Goal: Book appointment/travel/reservation

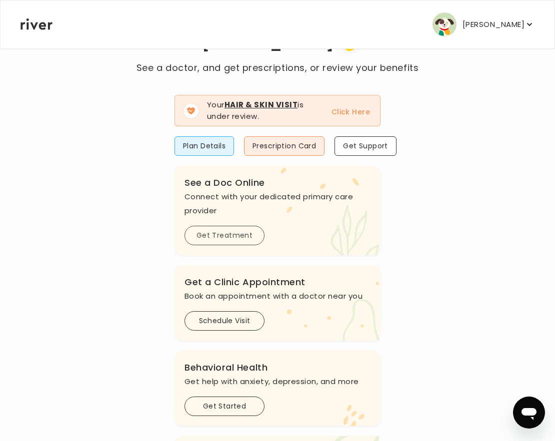
scroll to position [65, 0]
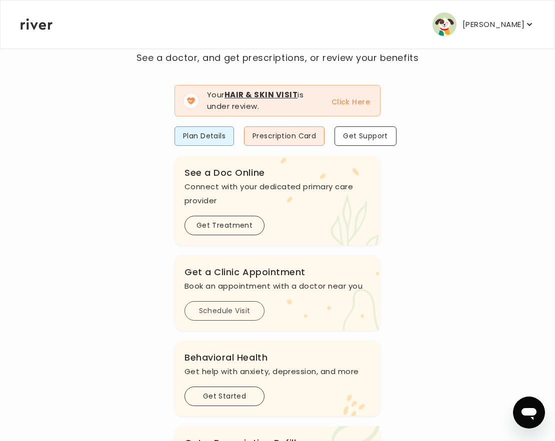
click at [225, 311] on button "Schedule Visit" at bounding box center [224, 310] width 80 height 19
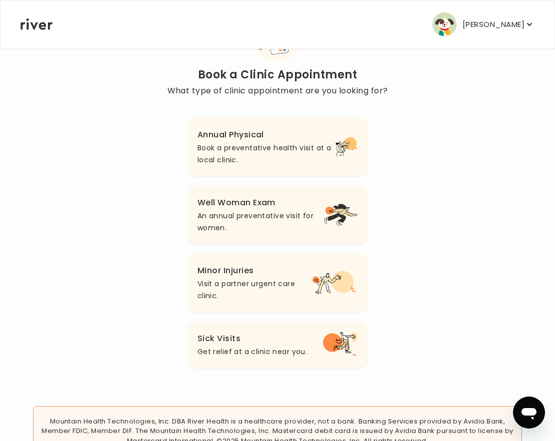
scroll to position [64, 0]
click at [263, 282] on p "Visit a partner urgent care clinic." at bounding box center [254, 289] width 115 height 24
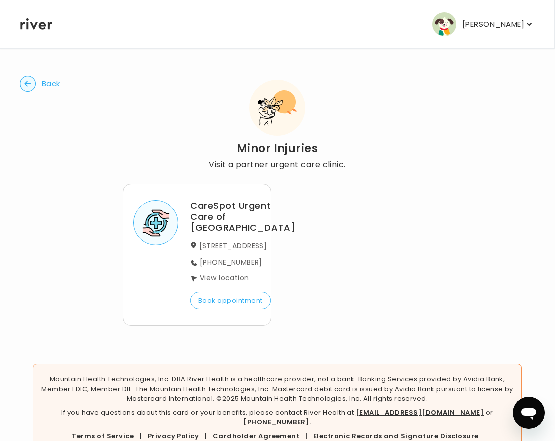
click at [35, 89] on icon "button" at bounding box center [28, 84] width 16 height 16
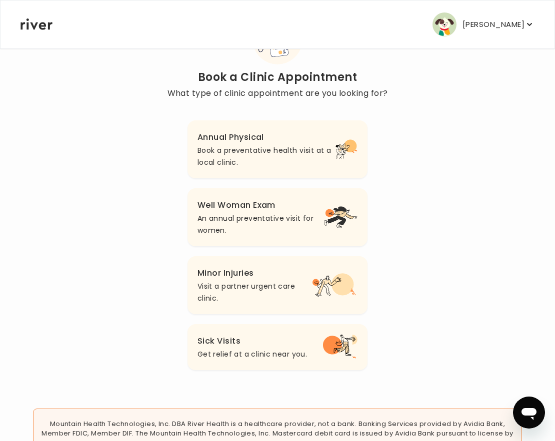
scroll to position [64, 0]
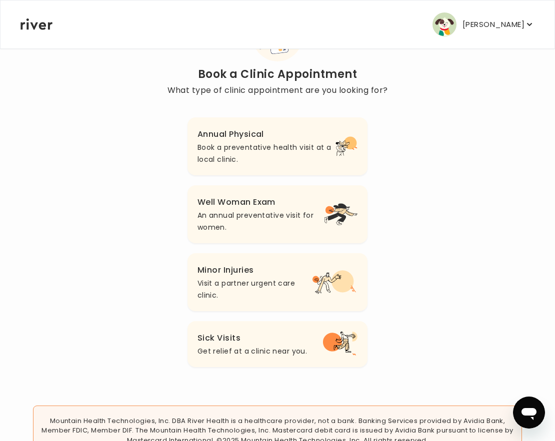
click at [290, 337] on h3 "Sick Visits" at bounding box center [251, 338] width 109 height 14
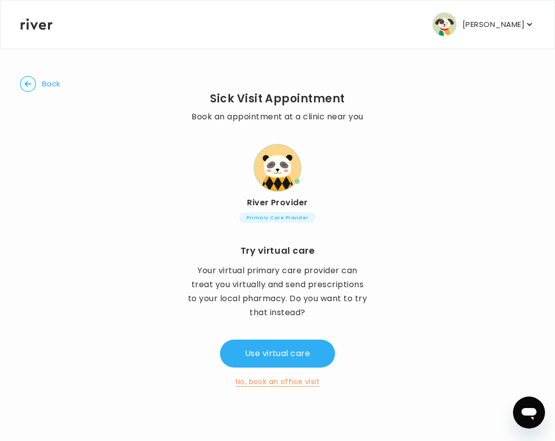
click at [273, 386] on button "No, book an office visit" at bounding box center [277, 382] width 84 height 12
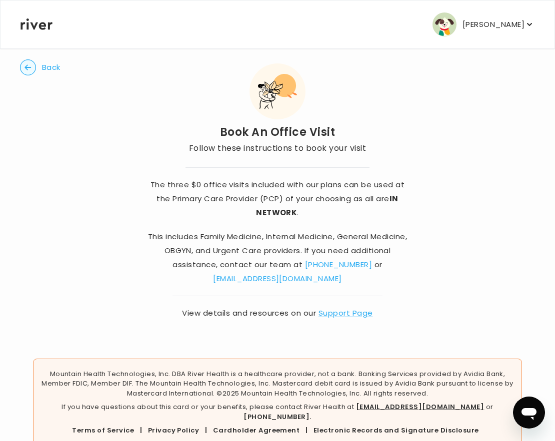
scroll to position [27, 0]
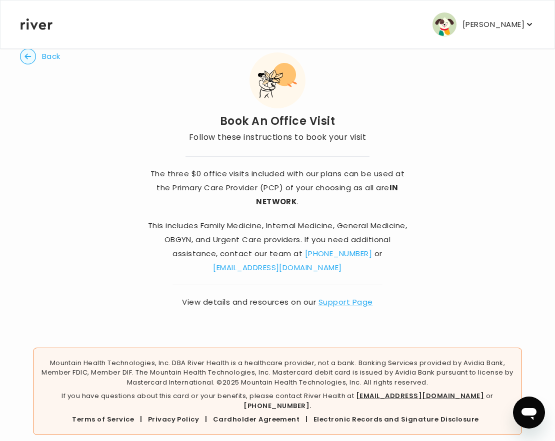
click at [334, 201] on p "The three $0 office visits included with our plans can be used at the Primary C…" at bounding box center [277, 188] width 262 height 42
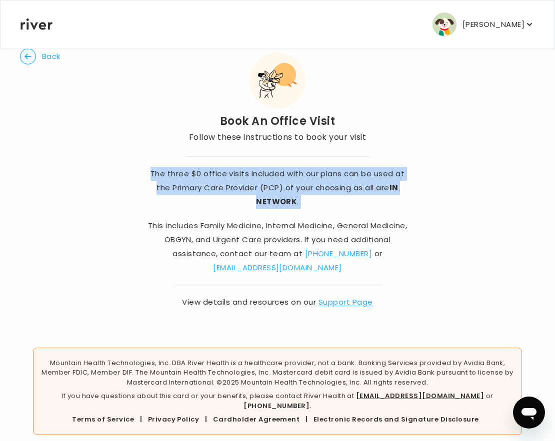
click at [334, 201] on p "The three $0 office visits included with our plans can be used at the Primary C…" at bounding box center [277, 188] width 262 height 42
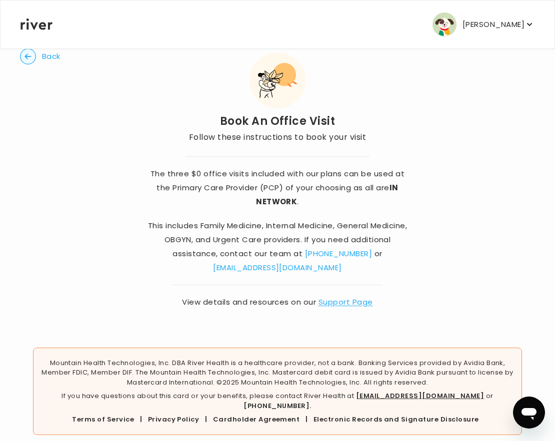
click at [328, 232] on p "This includes Family Medicine, Internal Medicine, General Medicine, OBGYN, and …" at bounding box center [277, 247] width 262 height 56
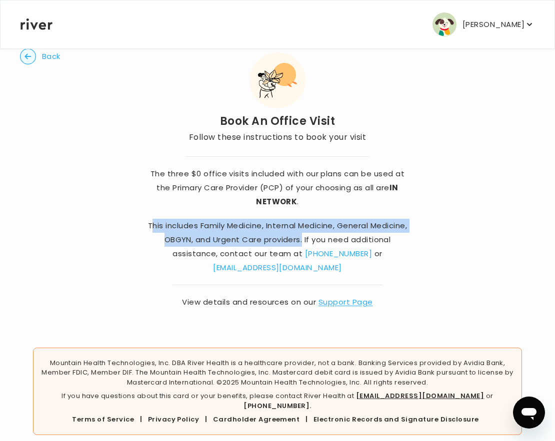
drag, startPoint x: 171, startPoint y: 223, endPoint x: 343, endPoint y: 246, distance: 173.9
click at [343, 246] on p "This includes Family Medicine, Internal Medicine, General Medicine, OBGYN, and …" at bounding box center [277, 247] width 262 height 56
click at [344, 244] on p "This includes Family Medicine, Internal Medicine, General Medicine, OBGYN, and …" at bounding box center [277, 247] width 262 height 56
drag, startPoint x: 344, startPoint y: 242, endPoint x: 158, endPoint y: 231, distance: 185.7
click at [158, 231] on p "This includes Family Medicine, Internal Medicine, General Medicine, OBGYN, and …" at bounding box center [277, 247] width 262 height 56
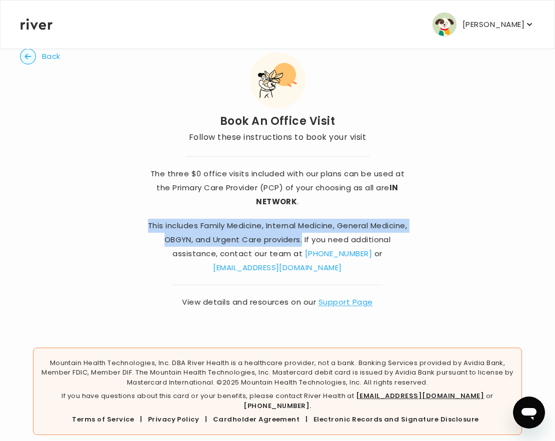
copy p "This includes Family Medicine, Internal Medicine, General Medicine, OBGYN, and …"
